Goal: Task Accomplishment & Management: Manage account settings

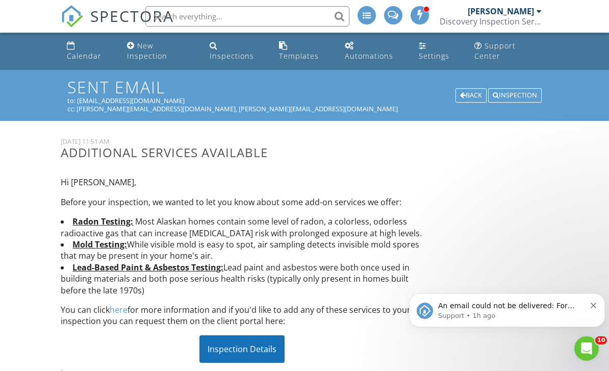
click at [127, 18] on span "SPECTORA" at bounding box center [132, 15] width 84 height 21
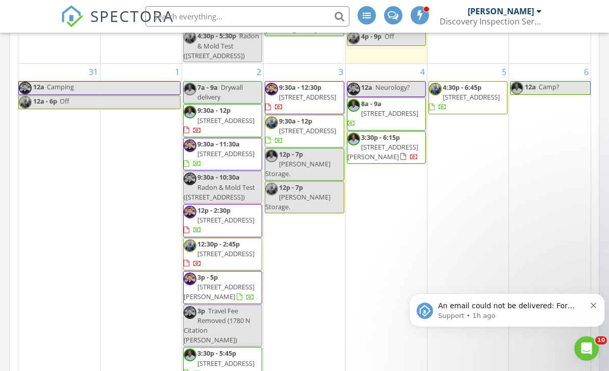
scroll to position [567, 0]
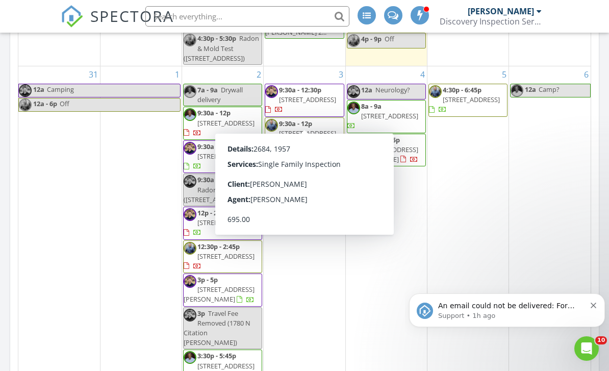
click at [304, 104] on span "1312 W 15th Ave, Anchorage 99501" at bounding box center [307, 99] width 57 height 9
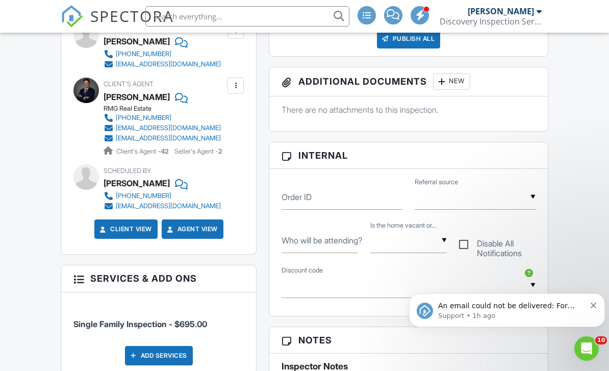
scroll to position [389, 0]
click at [233, 36] on div at bounding box center [235, 31] width 10 height 10
click at [217, 74] on li "Edit" at bounding box center [212, 61] width 52 height 25
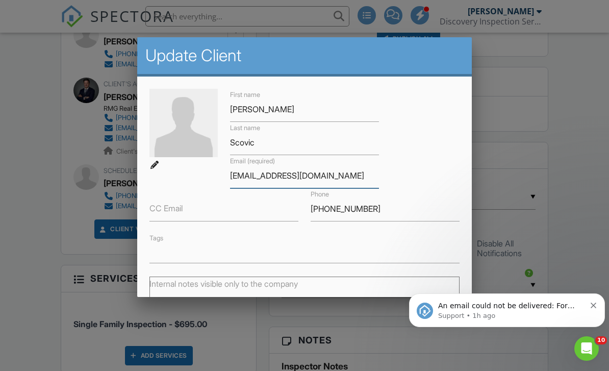
click at [290, 169] on input "[EMAIL_ADDRESS][DOMAIN_NAME]" at bounding box center [304, 175] width 149 height 25
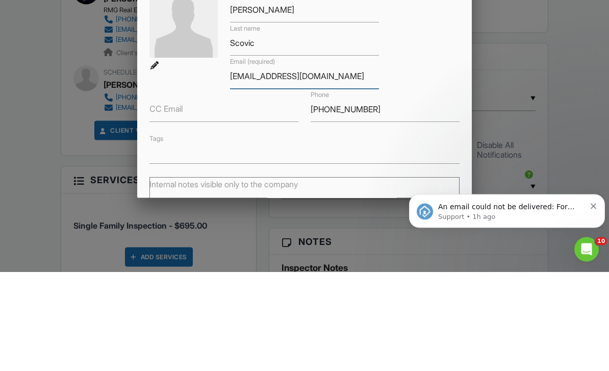
click at [279, 163] on input "[EMAIL_ADDRESS][DOMAIN_NAME]" at bounding box center [304, 175] width 149 height 25
click at [349, 163] on input "[EMAIL_ADDRESS][DOMAIN_NAME]" at bounding box center [304, 175] width 149 height 25
type input "[EMAIL_ADDRESS][DOMAIN_NAME]"
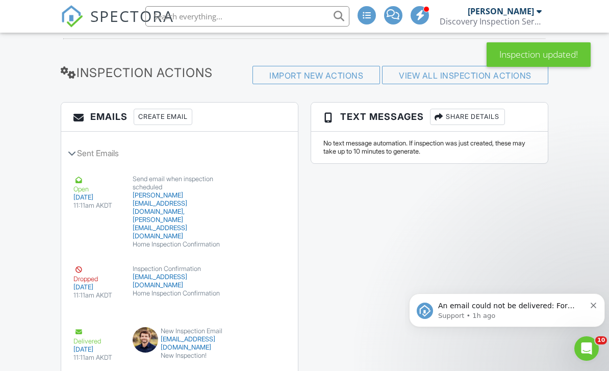
click at [260, 293] on button "Resend" at bounding box center [255, 299] width 45 height 19
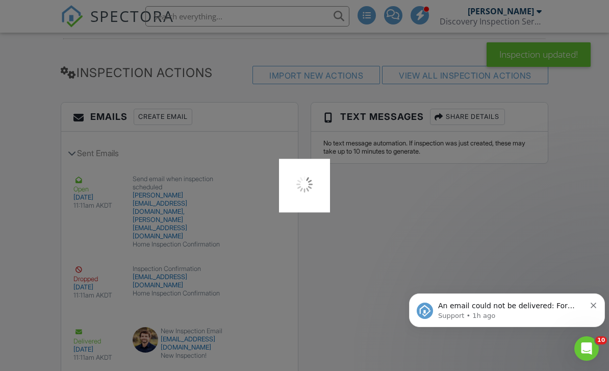
click at [592, 308] on icon "Dismiss notification" at bounding box center [593, 305] width 6 height 6
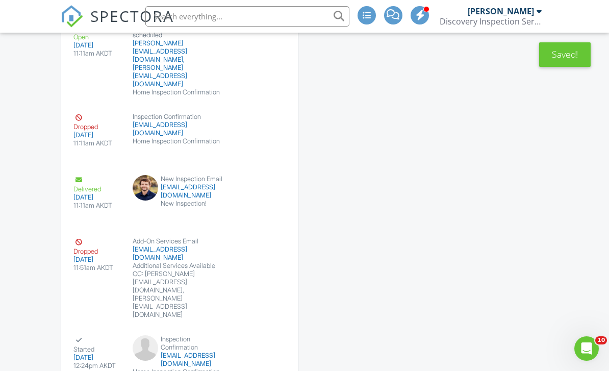
scroll to position [1446, 0]
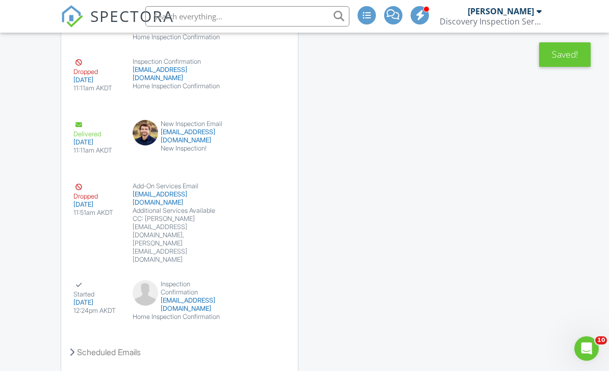
click at [258, 214] on button "Resend" at bounding box center [255, 216] width 45 height 19
